Goal: Transaction & Acquisition: Download file/media

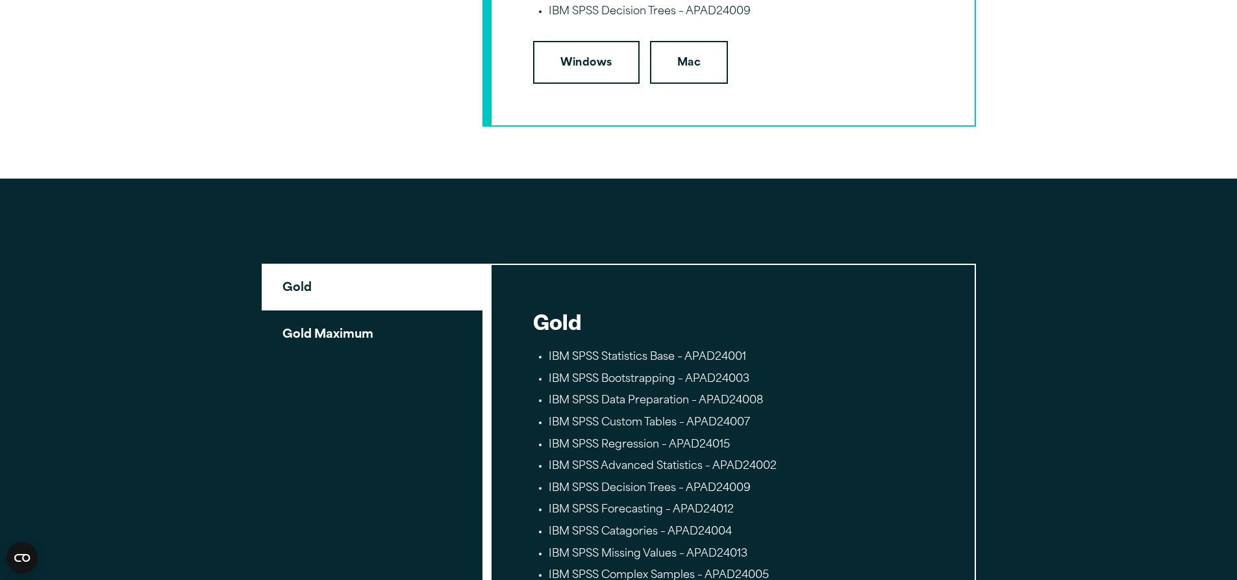
scroll to position [2402, 0]
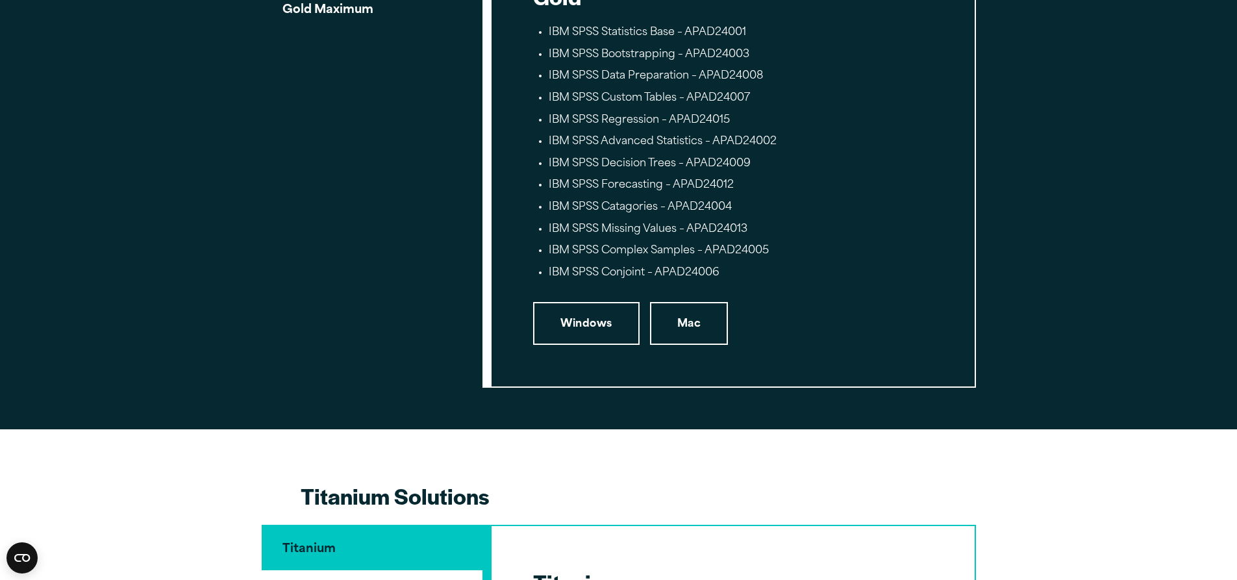
scroll to position [2467, 0]
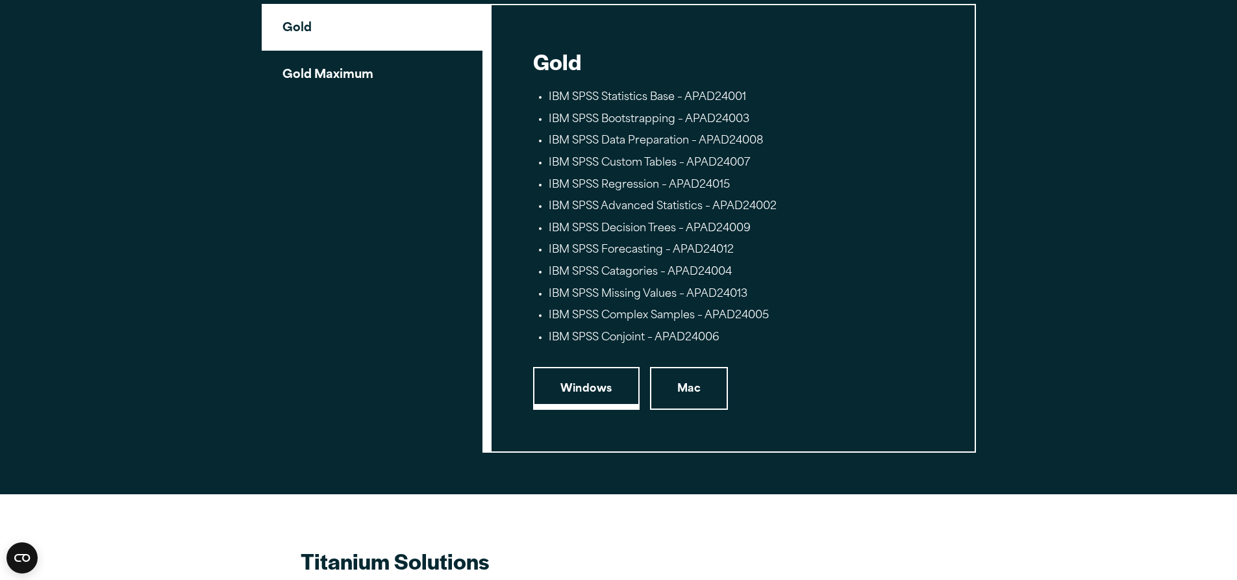
click at [591, 396] on link "Windows" at bounding box center [586, 388] width 106 height 43
click at [315, 84] on button "Gold Maximum" at bounding box center [372, 74] width 221 height 46
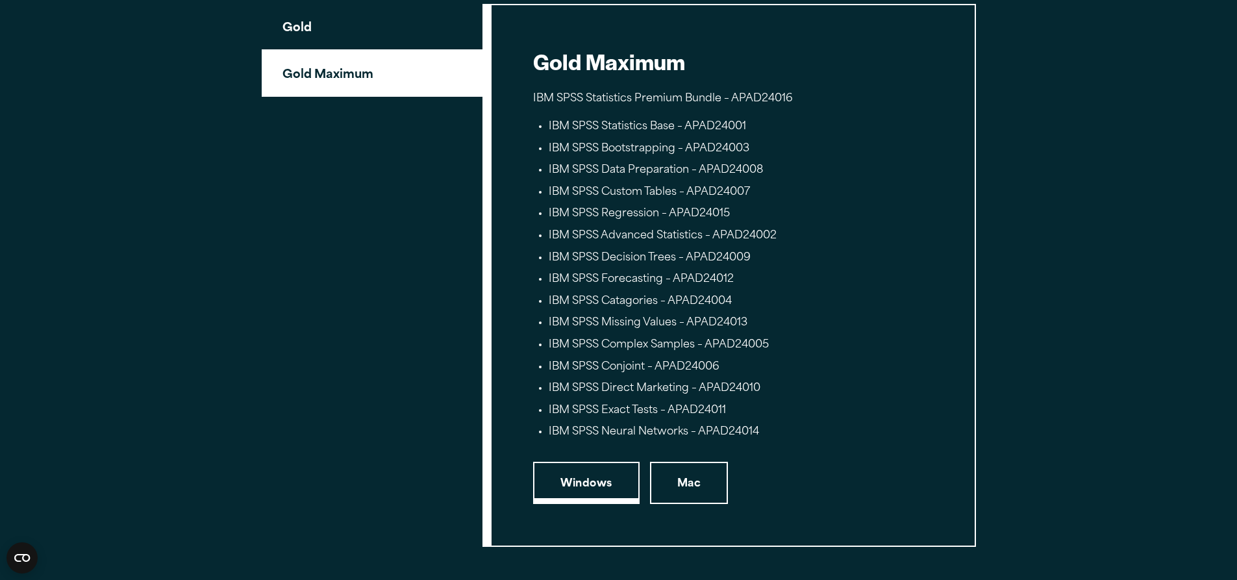
click at [587, 486] on link "Windows" at bounding box center [586, 483] width 106 height 43
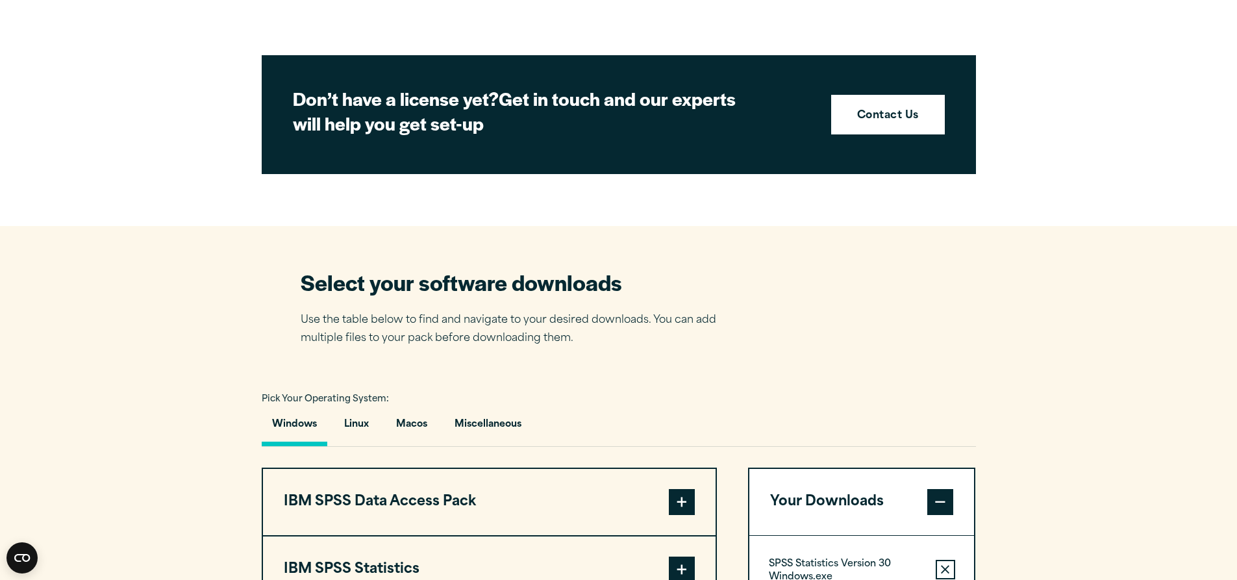
scroll to position [909, 0]
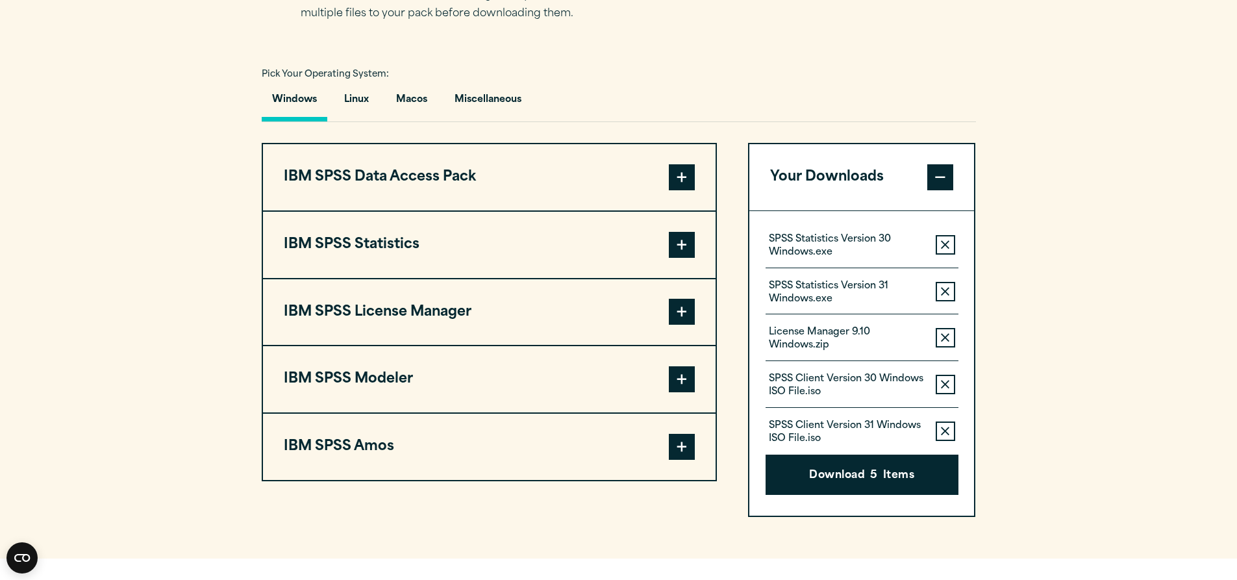
click at [684, 314] on span at bounding box center [682, 312] width 26 height 26
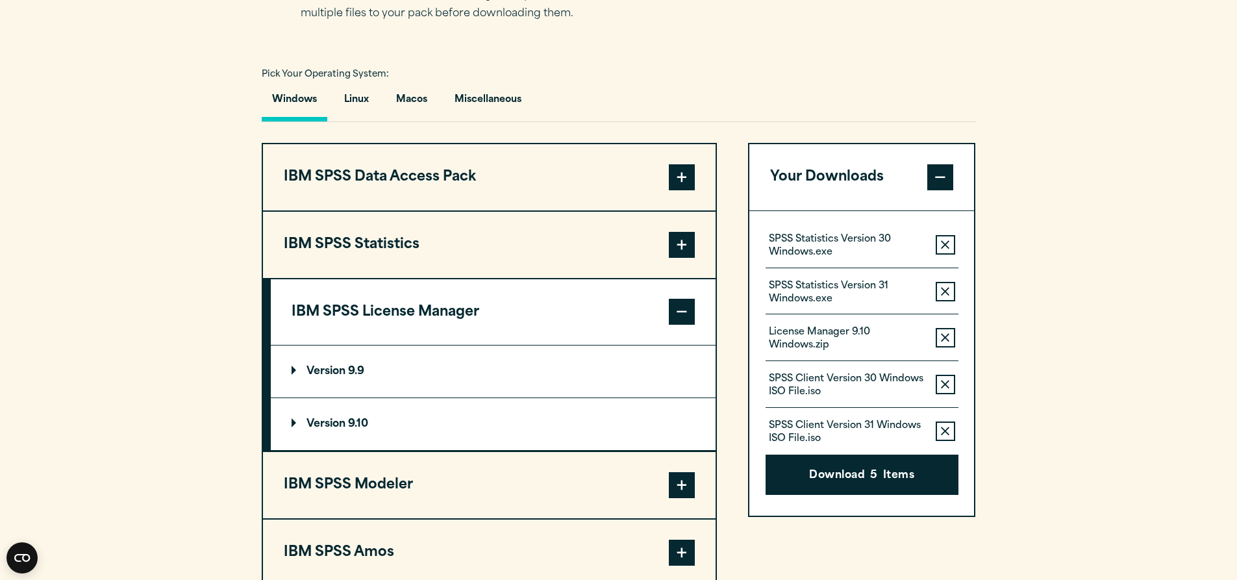
click at [293, 423] on p "Version 9.10" at bounding box center [329, 424] width 77 height 10
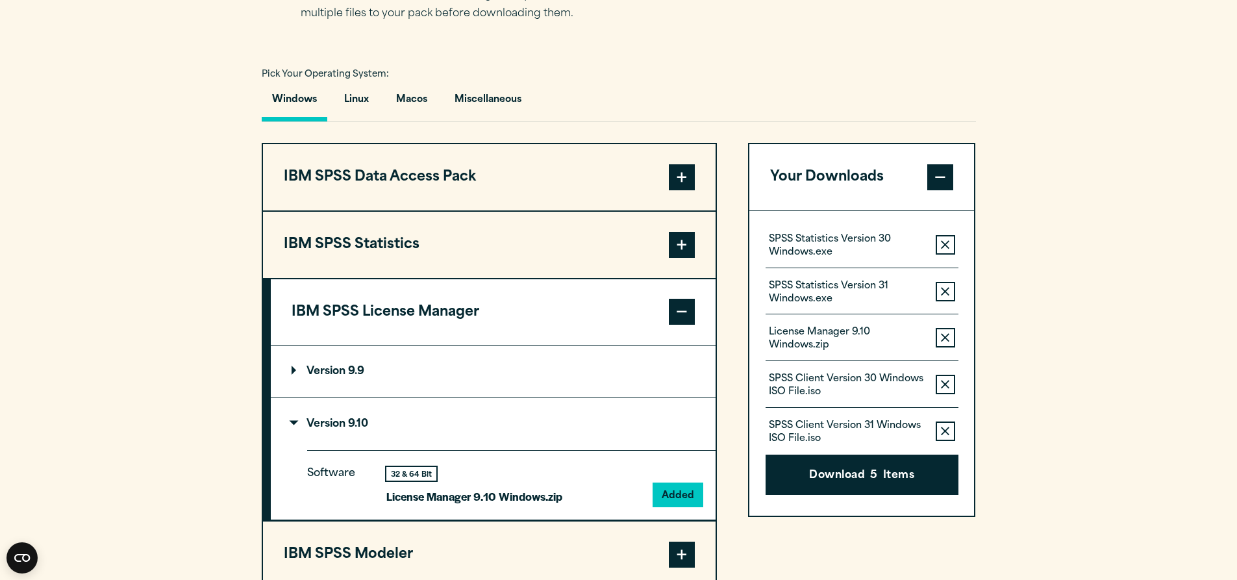
click at [682, 241] on span at bounding box center [682, 245] width 26 height 26
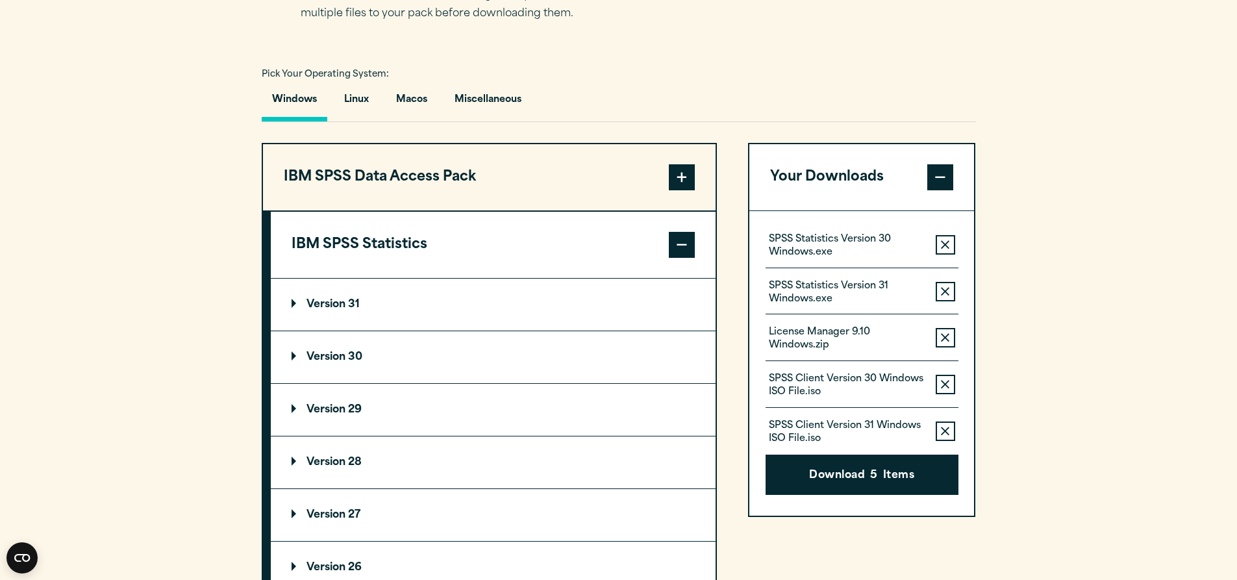
click at [682, 241] on span at bounding box center [682, 245] width 26 height 26
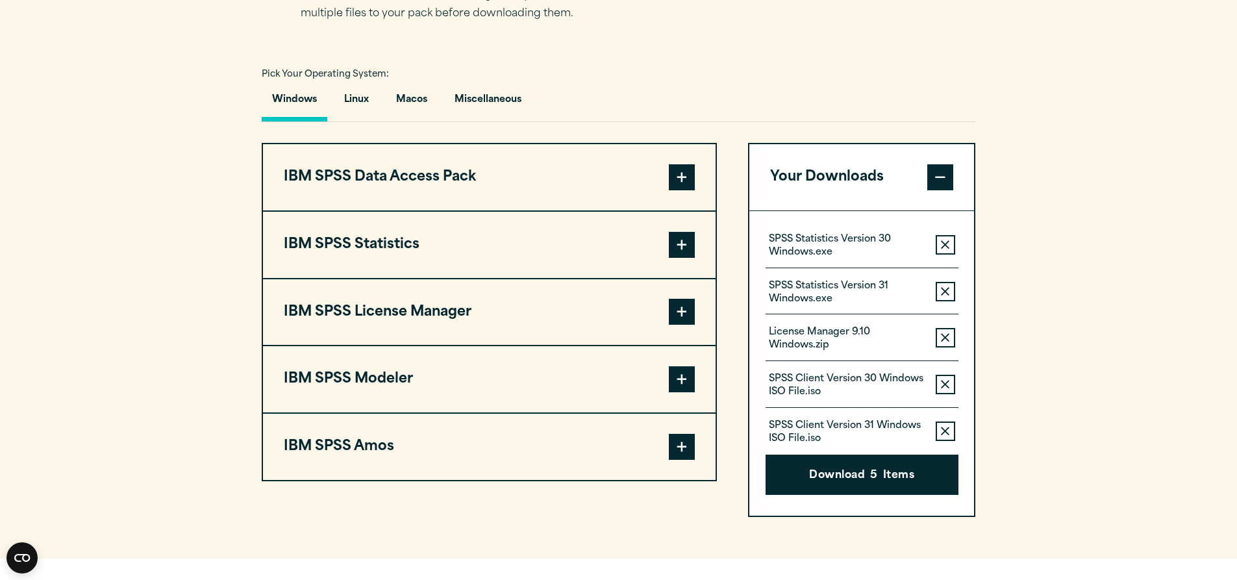
click at [682, 241] on span at bounding box center [682, 245] width 26 height 26
click at [682, 246] on span at bounding box center [682, 245] width 26 height 26
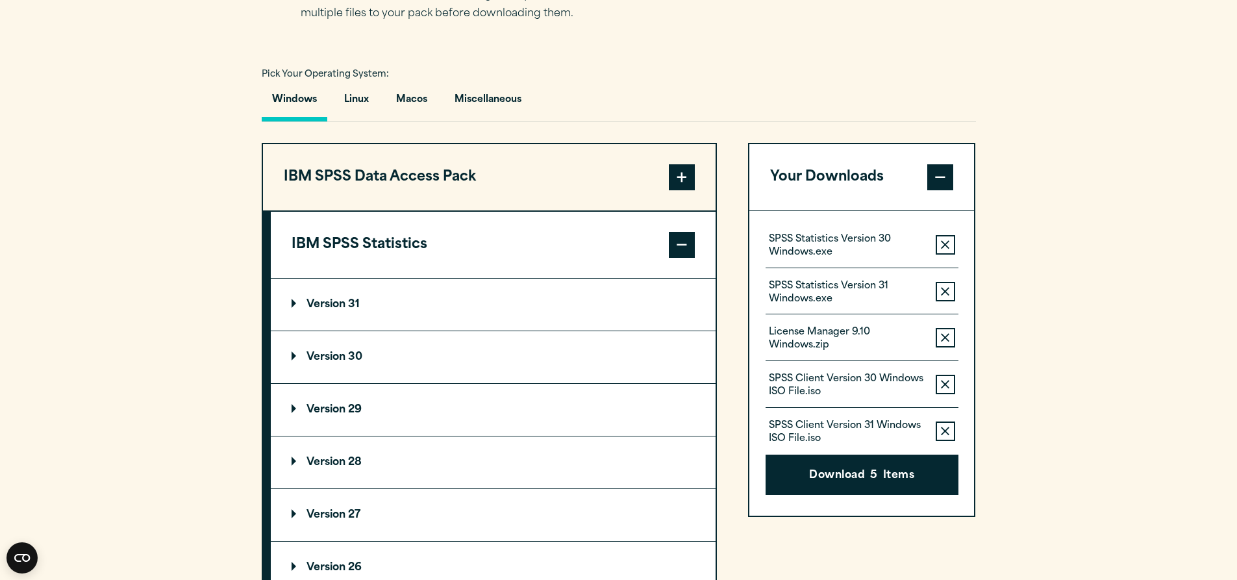
click at [295, 354] on p "Version 30" at bounding box center [326, 357] width 71 height 10
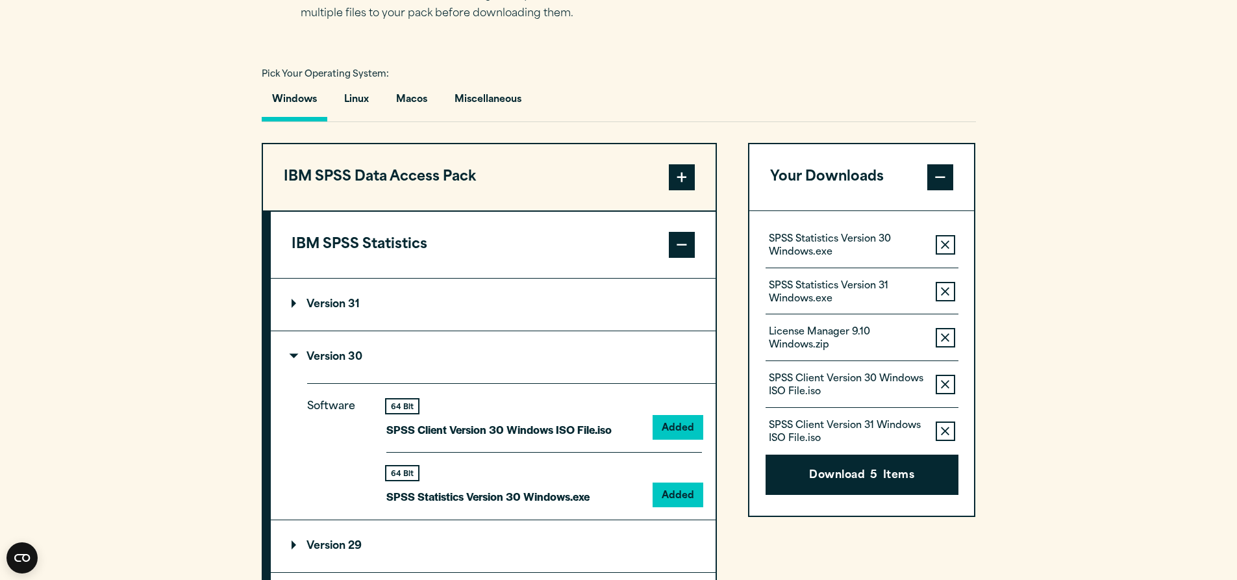
click at [942, 241] on icon "button" at bounding box center [945, 244] width 8 height 8
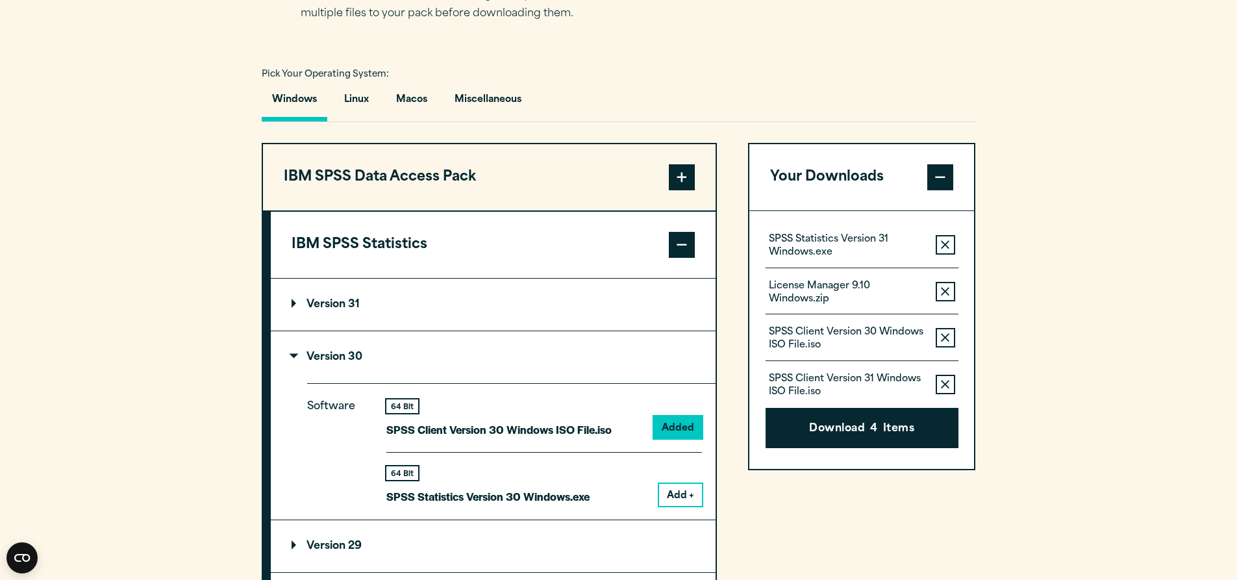
click at [943, 289] on icon "button" at bounding box center [945, 291] width 8 height 8
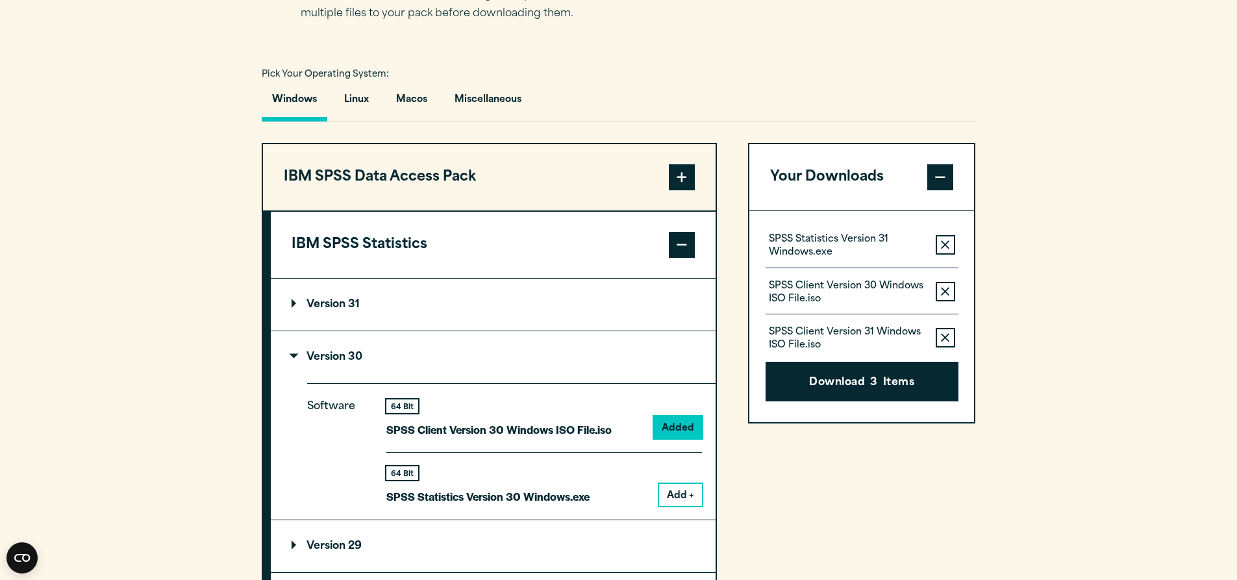
click at [945, 241] on icon "button" at bounding box center [945, 244] width 8 height 9
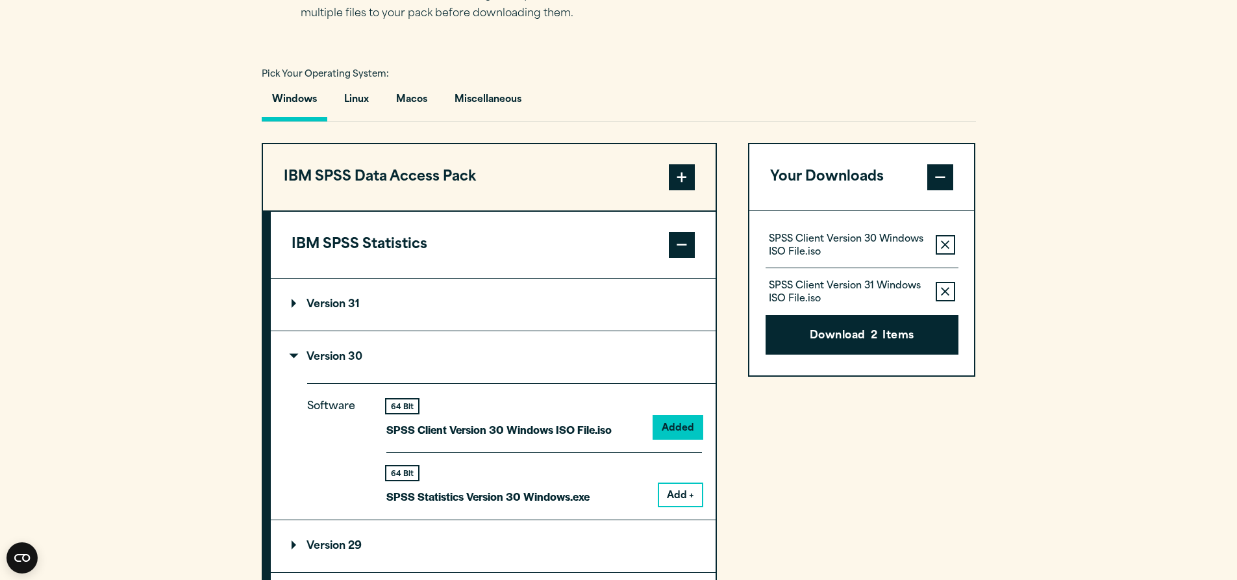
click at [945, 289] on icon "button" at bounding box center [945, 291] width 8 height 9
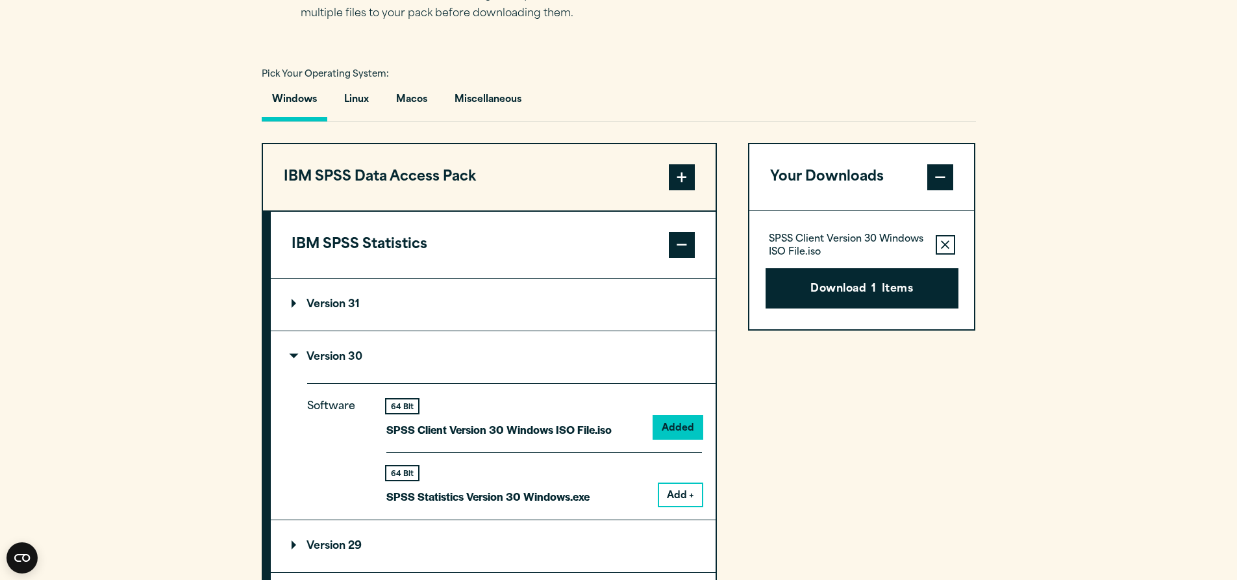
click at [945, 243] on icon "button" at bounding box center [945, 244] width 8 height 9
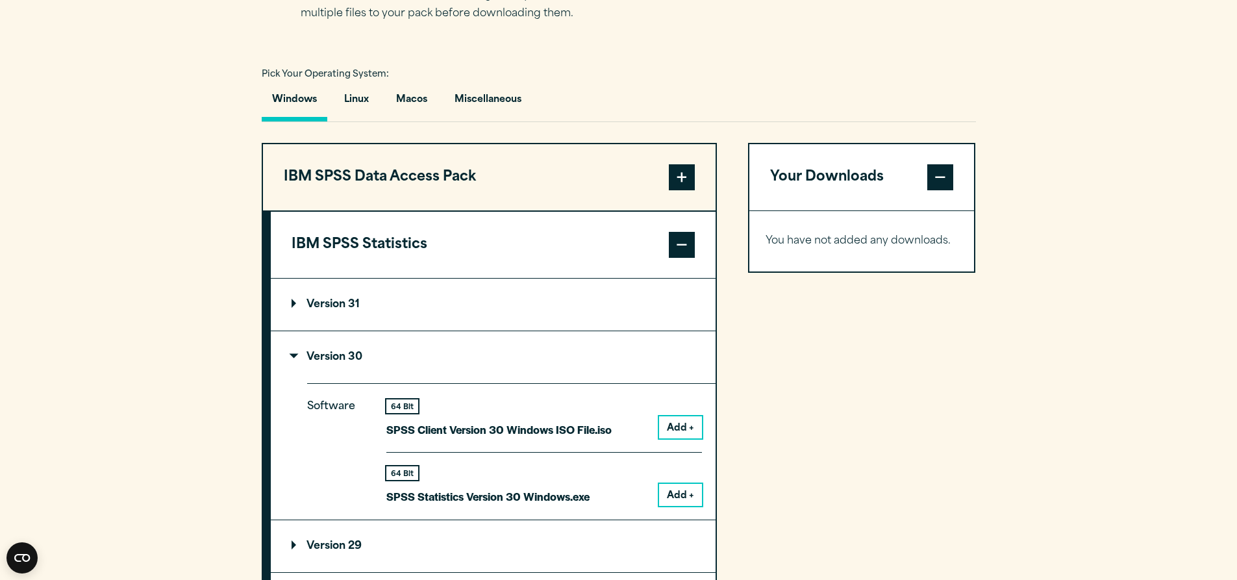
click at [677, 495] on button "Add +" at bounding box center [680, 495] width 43 height 22
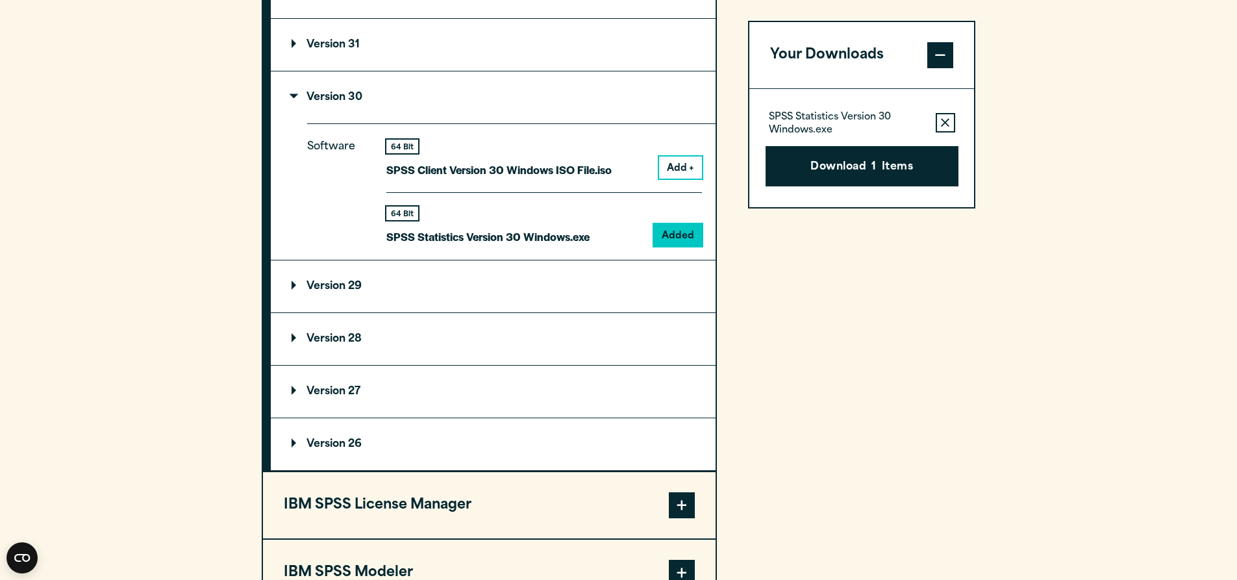
scroll to position [1298, 0]
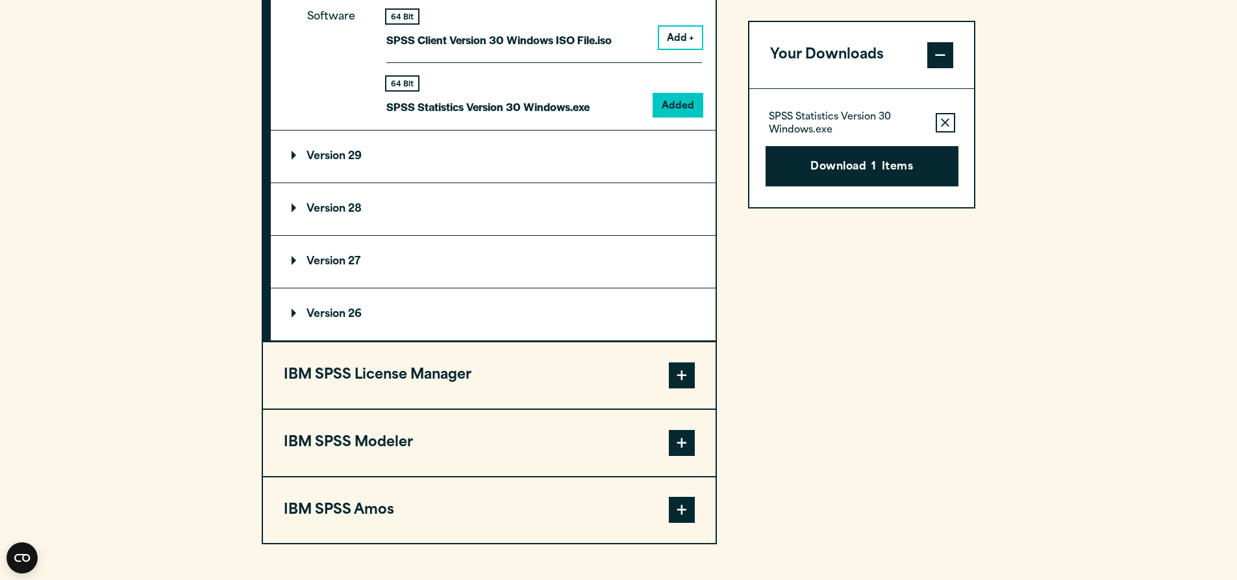
click at [688, 376] on span at bounding box center [682, 375] width 26 height 26
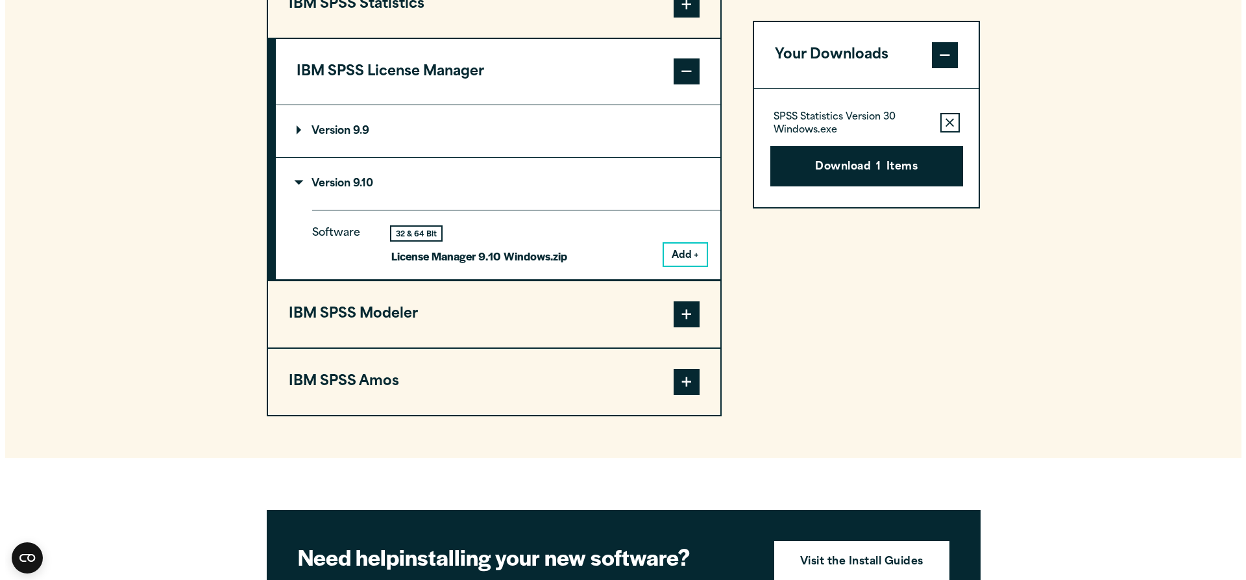
scroll to position [1084, 0]
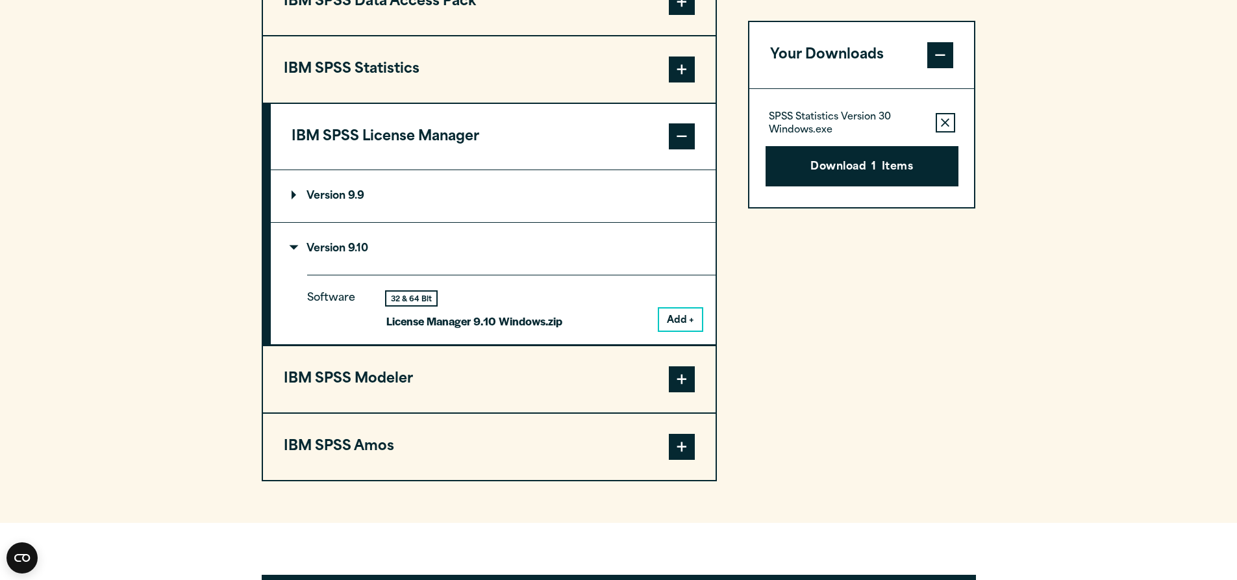
click at [684, 318] on button "Add +" at bounding box center [680, 319] width 43 height 22
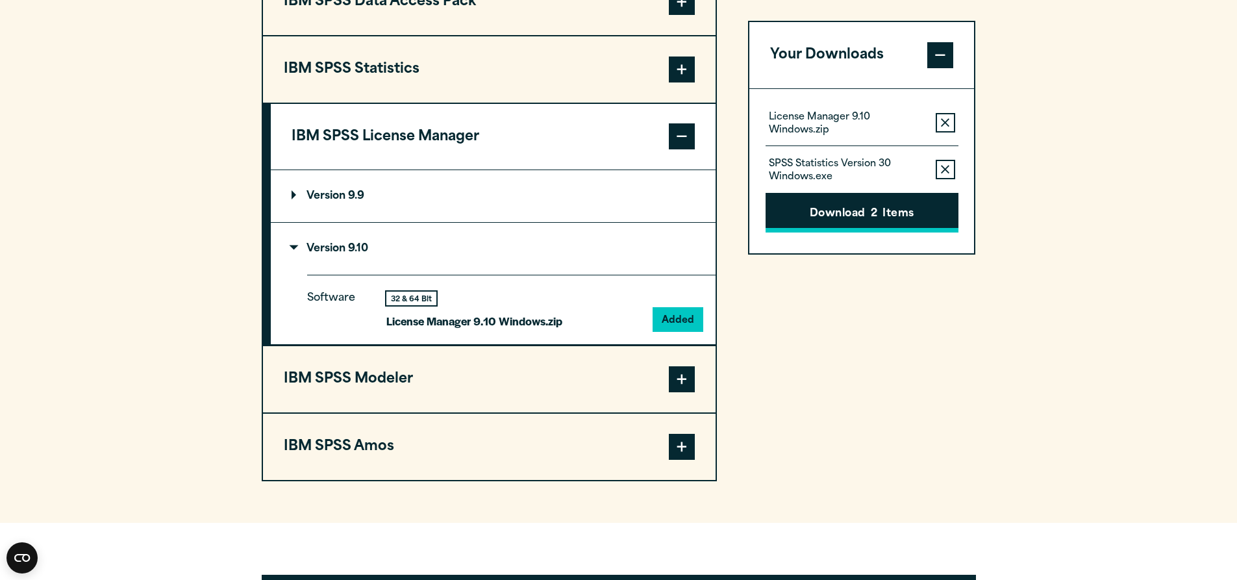
click at [815, 217] on button "Download 2 Items" at bounding box center [861, 213] width 193 height 40
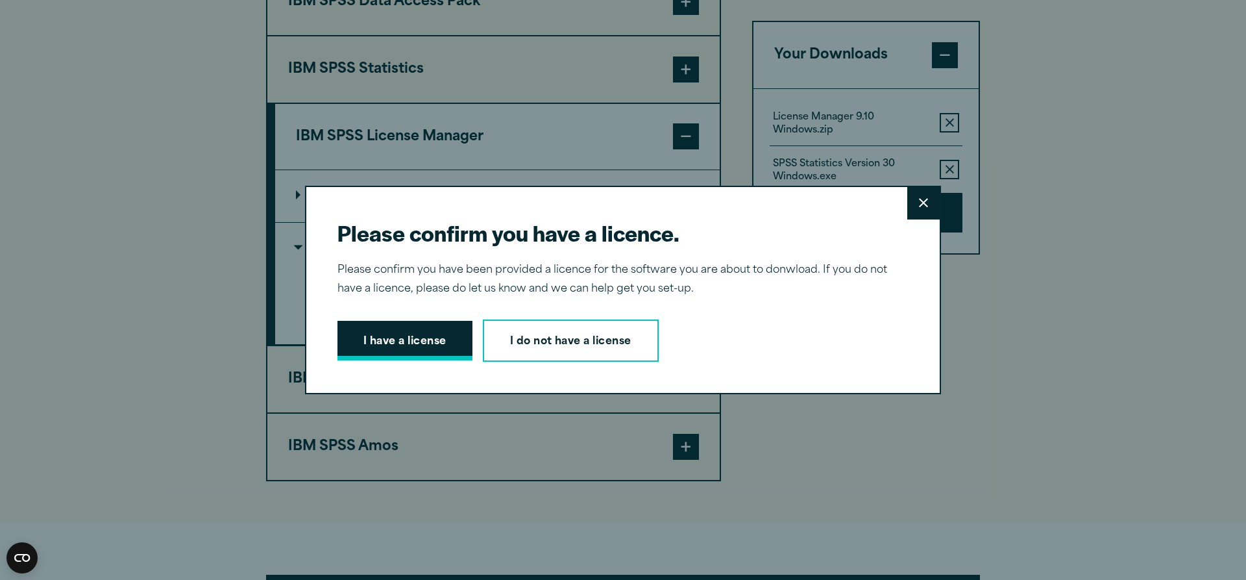
click at [431, 342] on button "I have a license" at bounding box center [405, 341] width 135 height 40
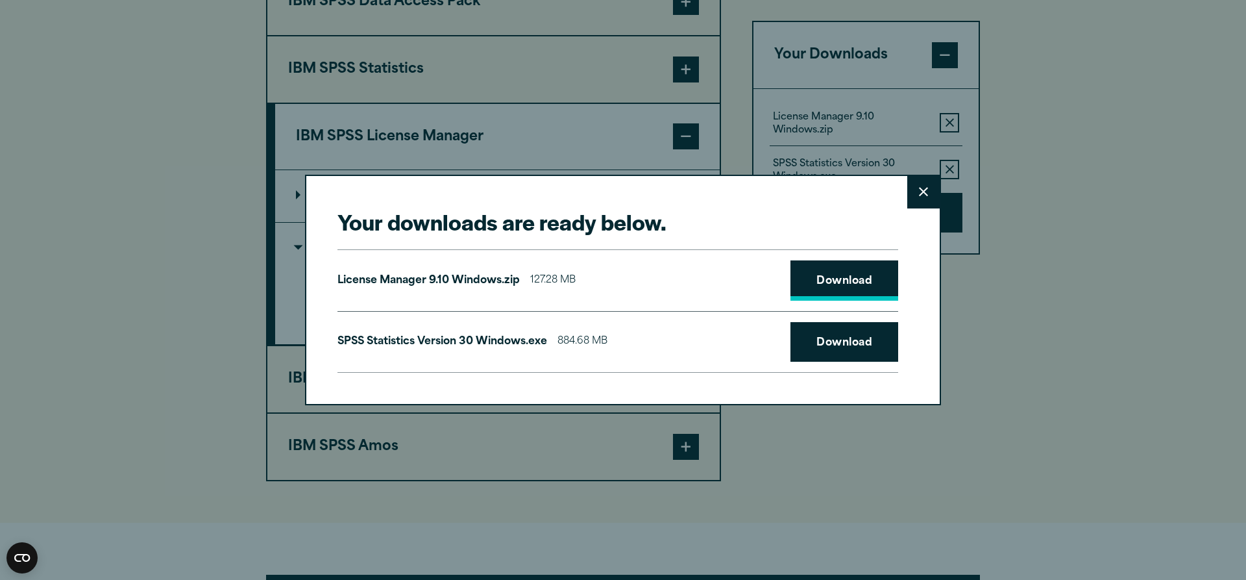
click at [847, 283] on link "Download" at bounding box center [845, 280] width 108 height 40
click at [843, 344] on link "Download" at bounding box center [845, 342] width 108 height 40
